Goal: Check status: Check status

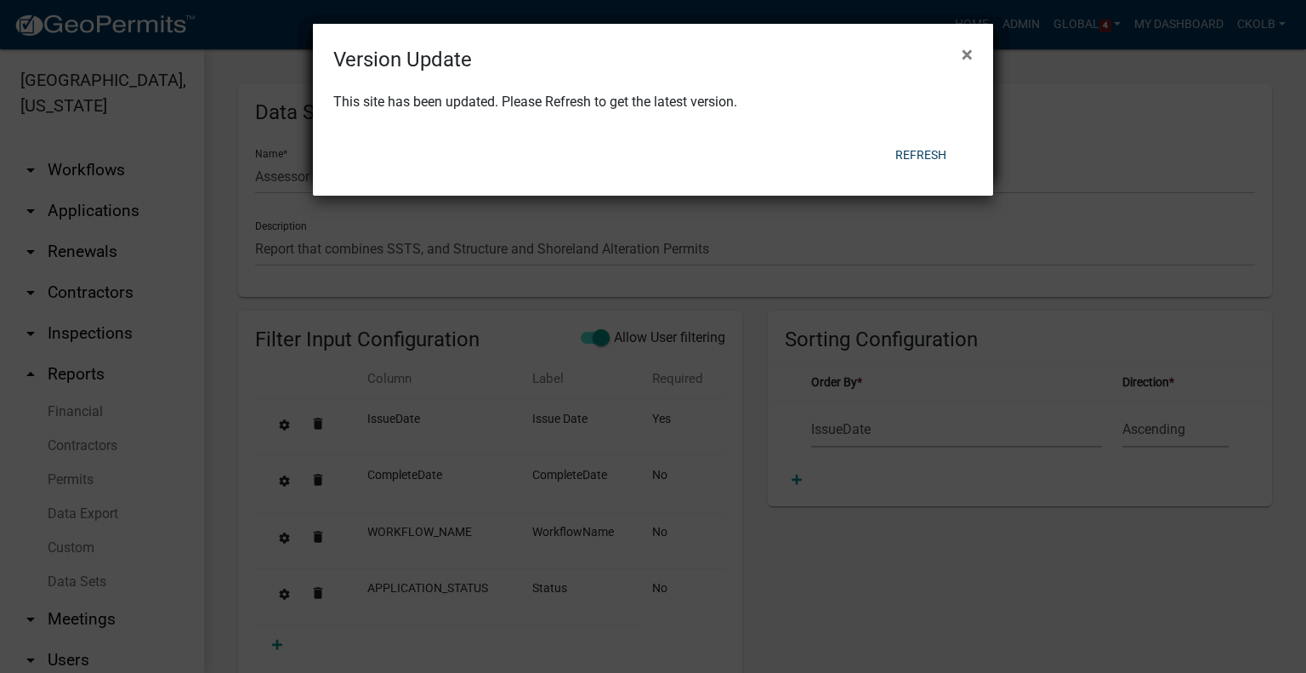
select select "IssueDate"
select select "79d4bf26-a84c-4898-8d16-9ebea2345fb4"
select select "68d28c81-f724-4f90-9ad3-bed34bf6fb80"
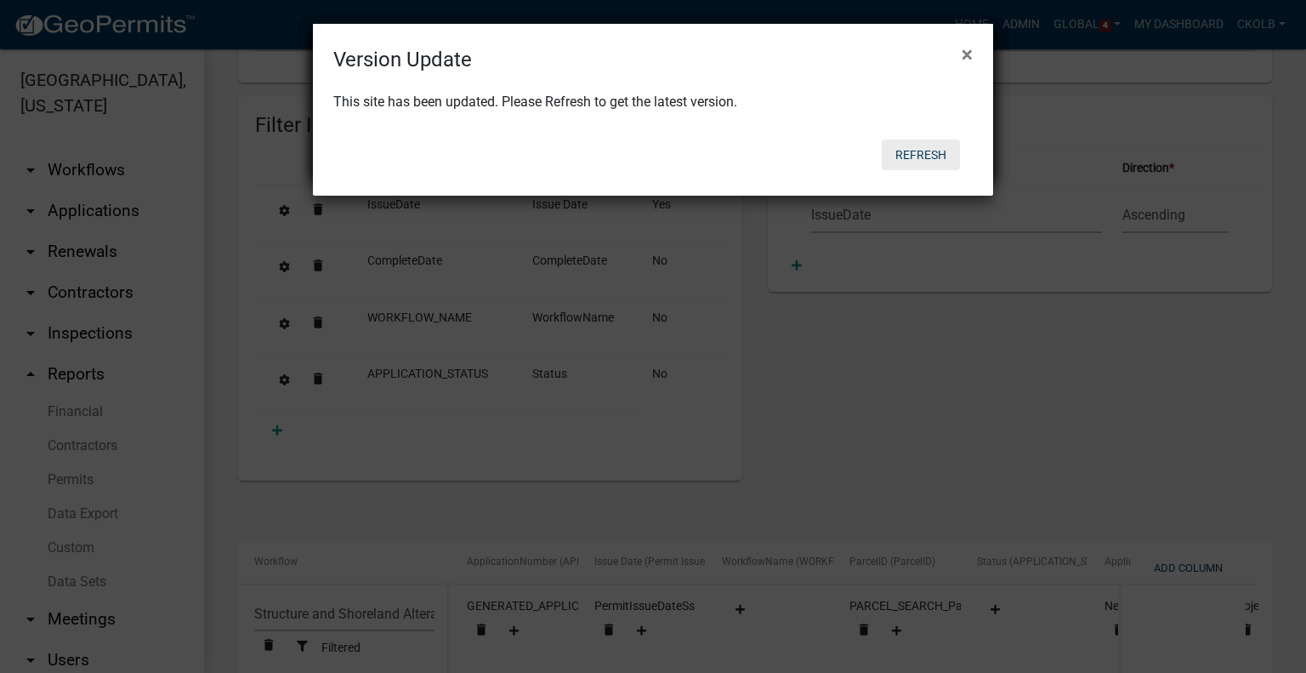
click at [923, 152] on button "Refresh" at bounding box center [921, 154] width 78 height 31
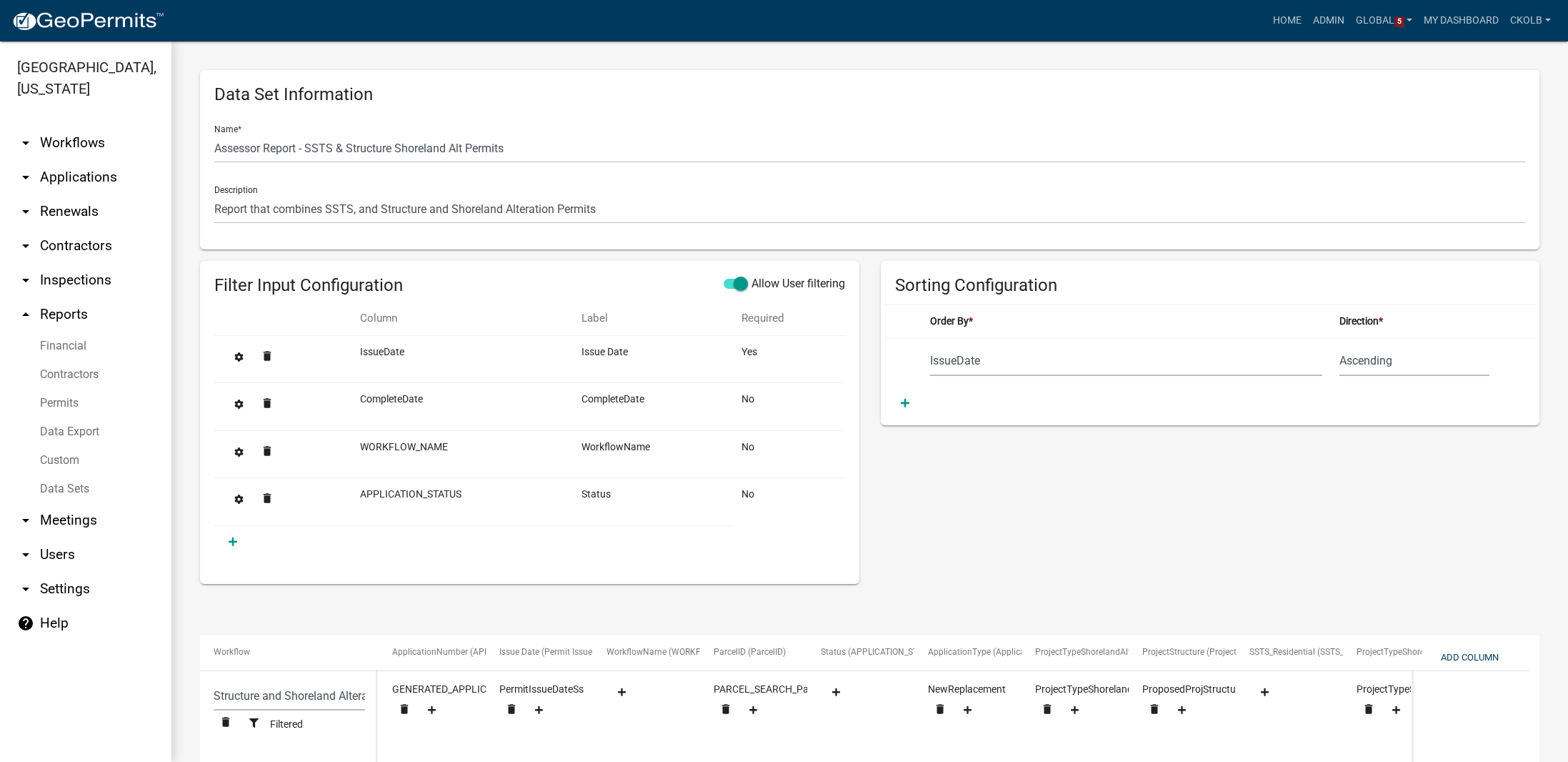
select select "IssueDate"
select select "79d4bf26-a84c-4898-8d16-9ebea2345fb4"
select select "68d28c81-f724-4f90-9ad3-bed34bf6fb80"
